Goal: Task Accomplishment & Management: Manage account settings

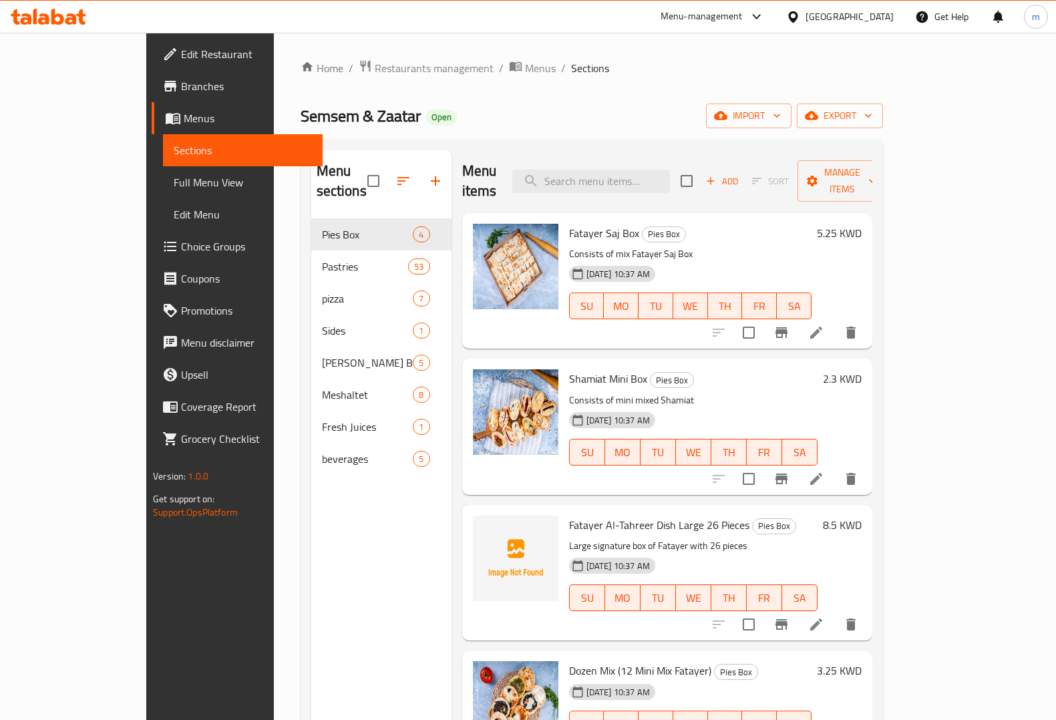
scroll to position [188, 0]
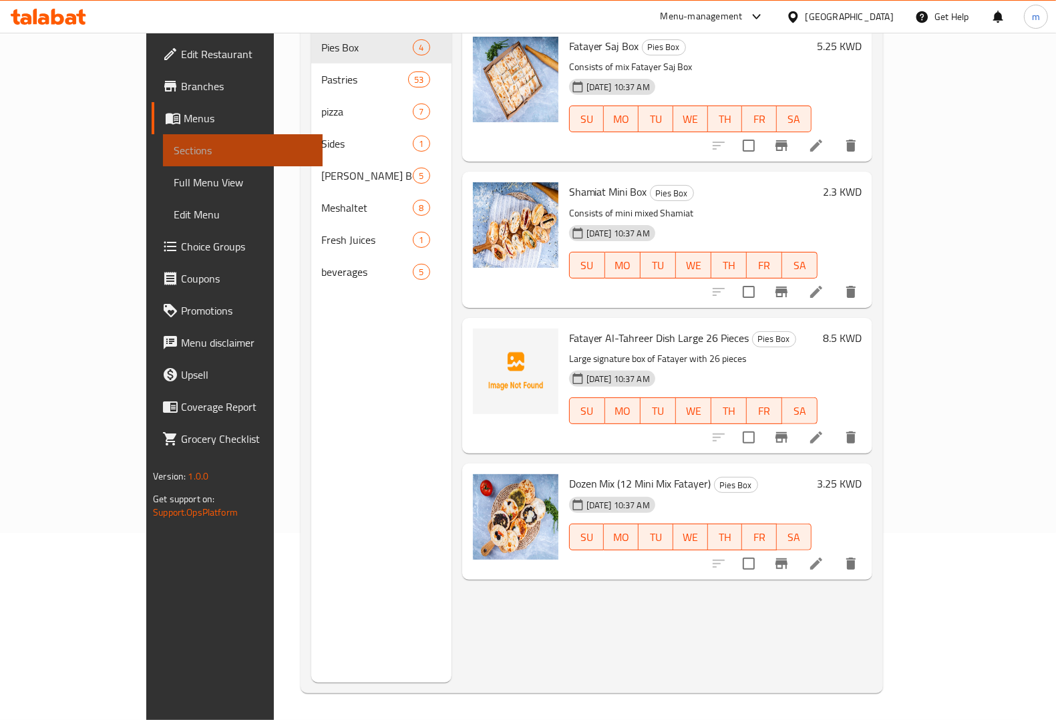
click at [174, 147] on span "Sections" at bounding box center [243, 150] width 138 height 16
click at [174, 184] on span "Full Menu View" at bounding box center [243, 182] width 138 height 16
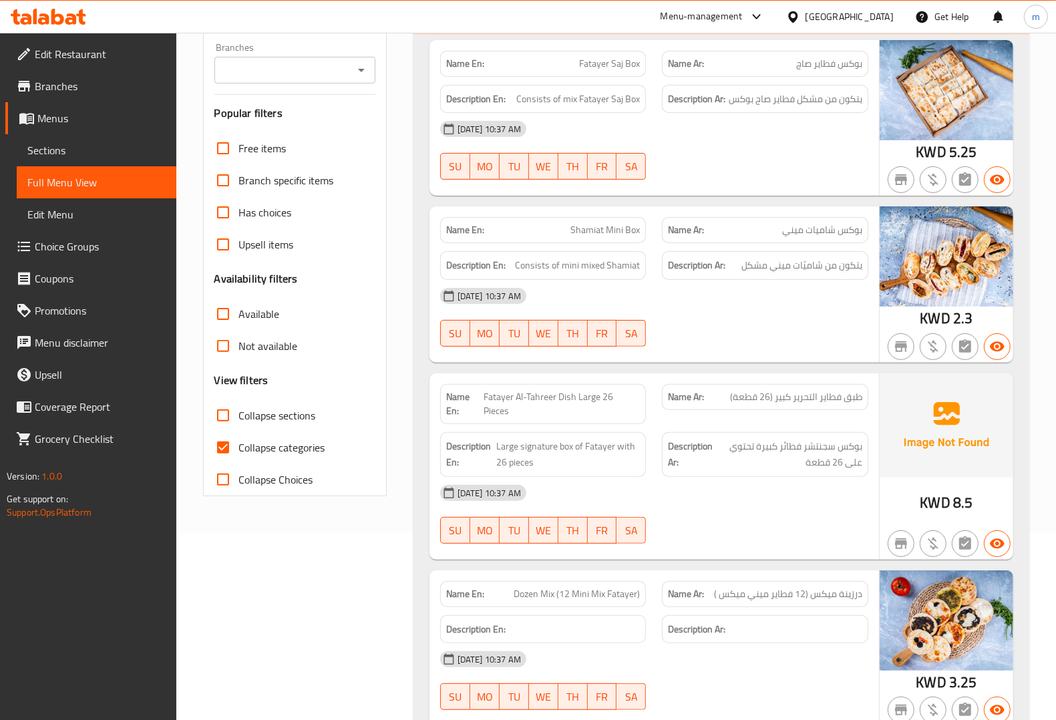
scroll to position [271, 0]
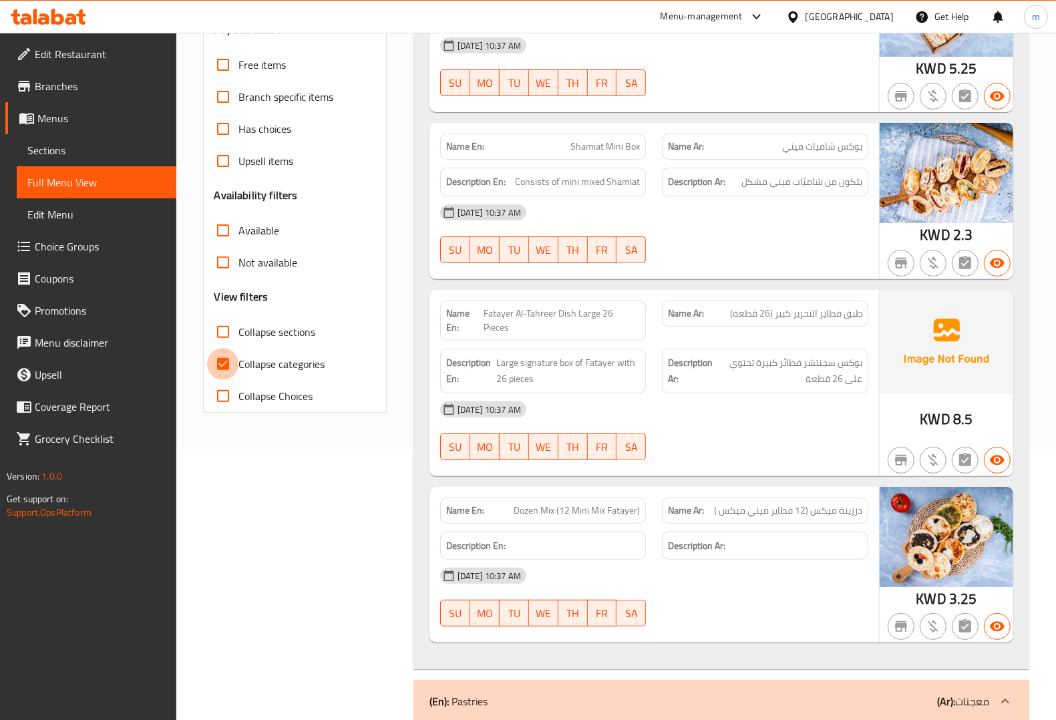
click at [226, 362] on input "Collapse categories" at bounding box center [223, 364] width 32 height 32
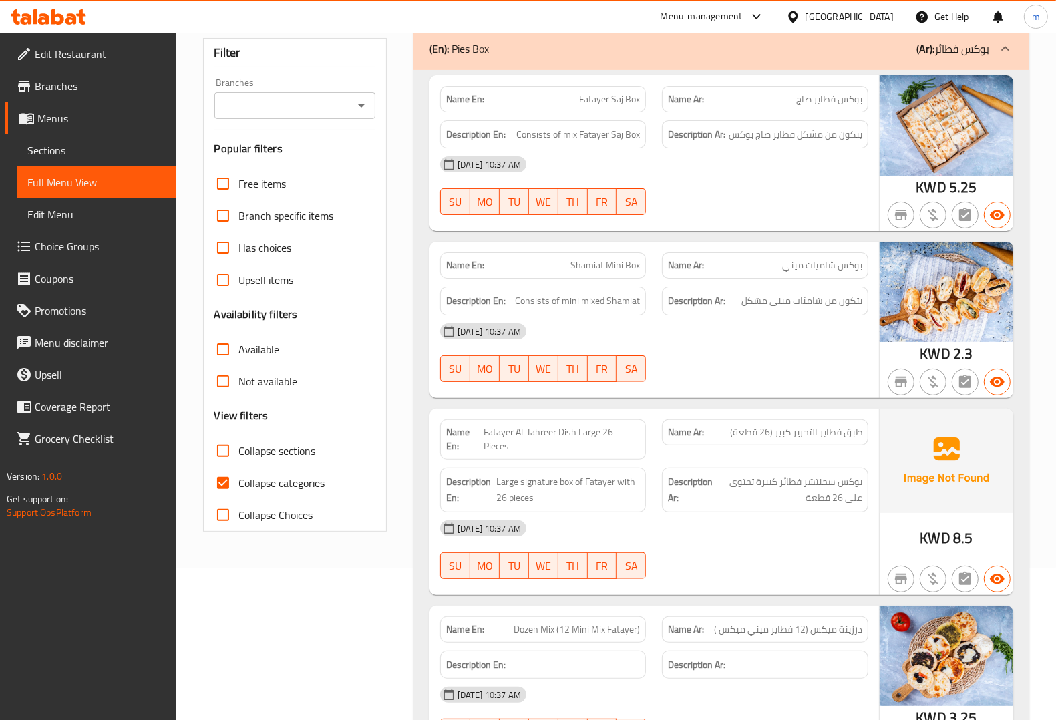
scroll to position [167, 0]
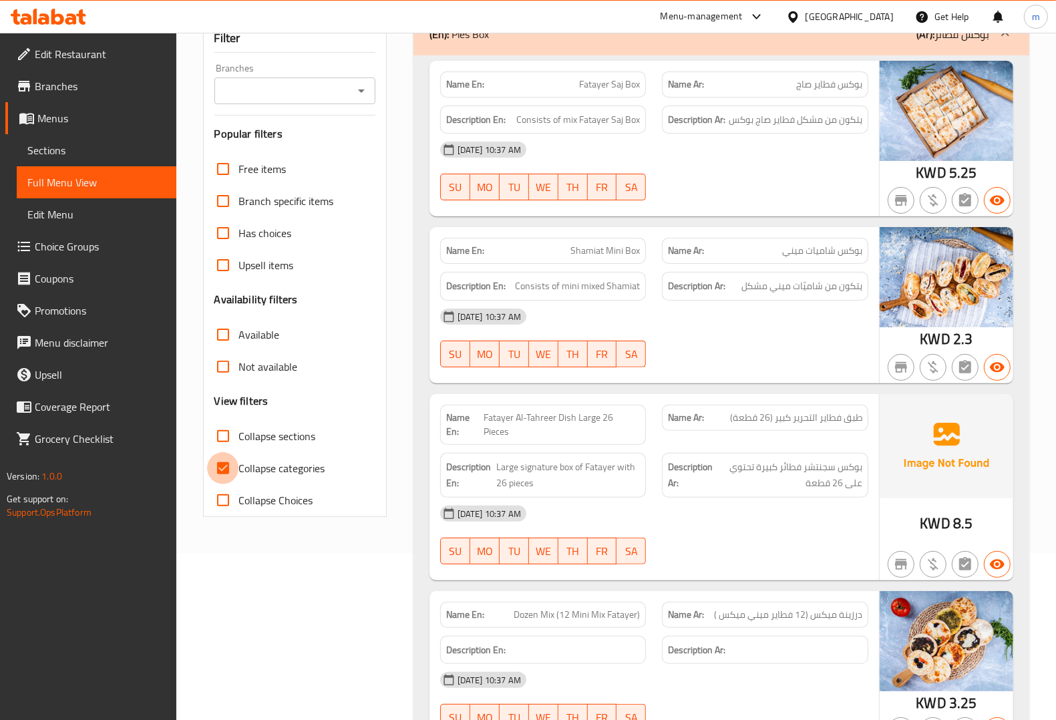
click at [227, 468] on input "Collapse categories" at bounding box center [223, 468] width 32 height 32
checkbox input "false"
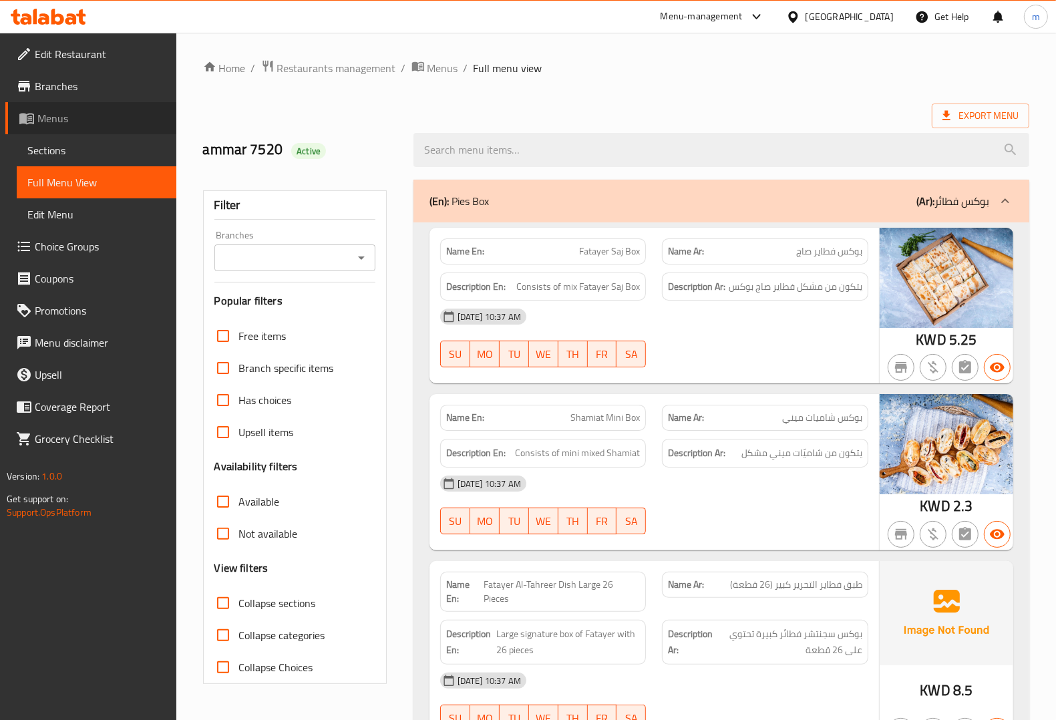
click at [75, 114] on span "Menus" at bounding box center [101, 118] width 128 height 16
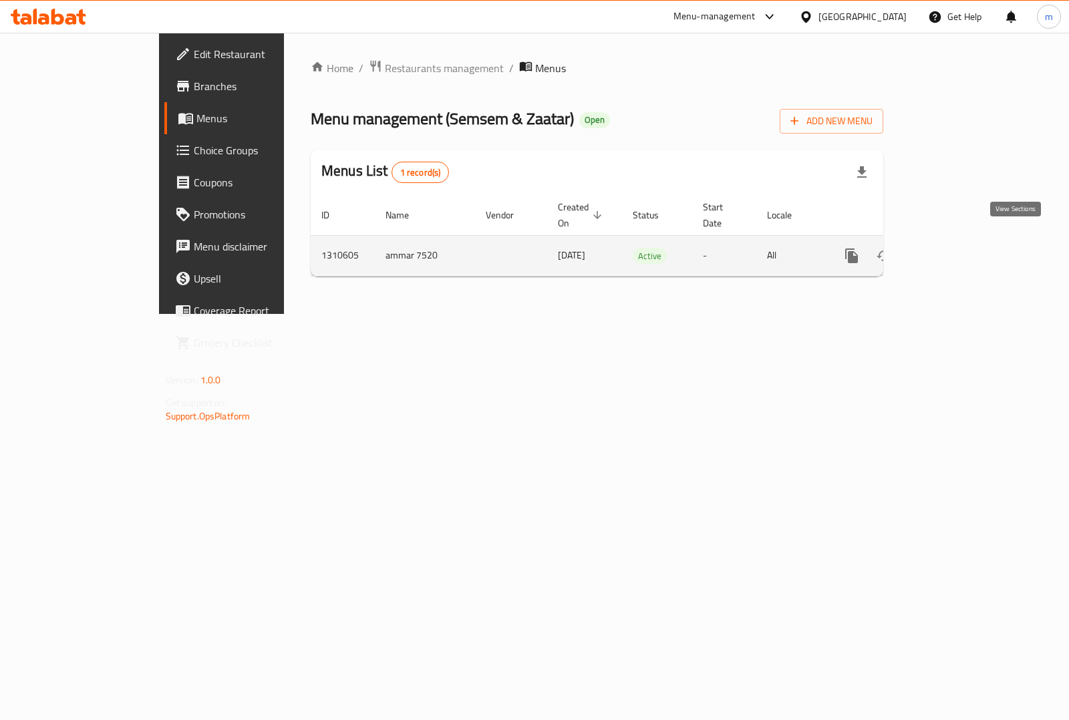
click at [956, 248] on icon "enhanced table" at bounding box center [948, 256] width 16 height 16
